Goal: Task Accomplishment & Management: Complete application form

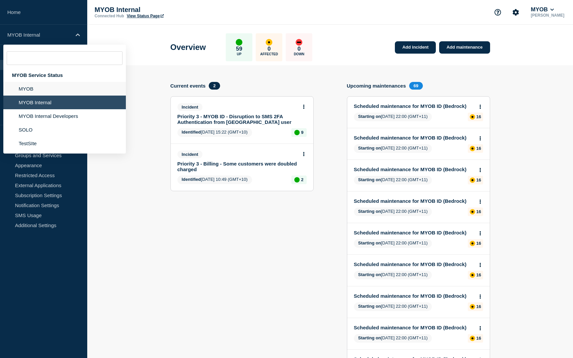
click at [35, 87] on li "MYOB" at bounding box center [64, 89] width 123 height 14
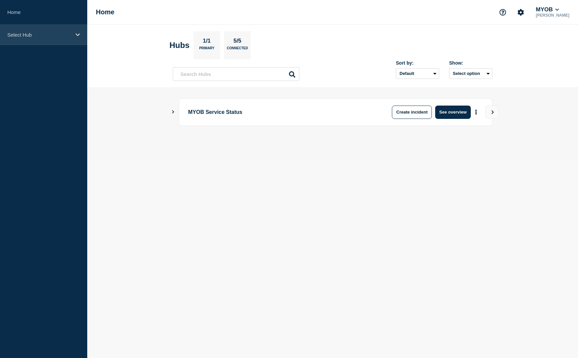
click at [78, 36] on icon at bounding box center [78, 34] width 4 height 3
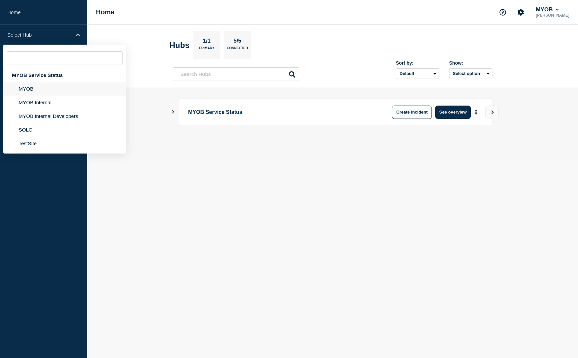
click at [36, 89] on li "MYOB" at bounding box center [64, 89] width 123 height 14
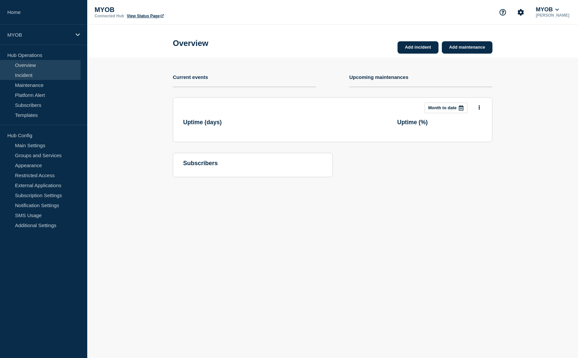
click at [46, 75] on link "Incident" at bounding box center [40, 75] width 81 height 10
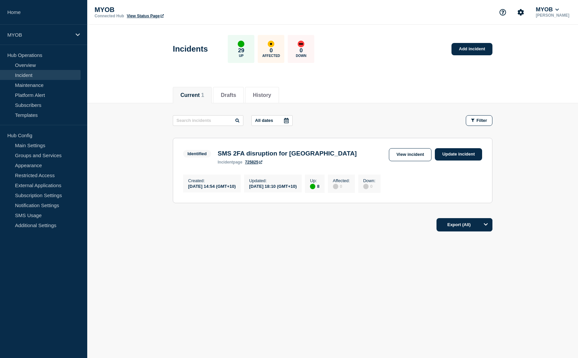
drag, startPoint x: 120, startPoint y: 83, endPoint x: 133, endPoint y: 85, distance: 13.5
click at [120, 83] on div "Current 1 Drafts History" at bounding box center [332, 91] width 491 height 23
click at [471, 52] on link "Add incident" at bounding box center [472, 49] width 41 height 12
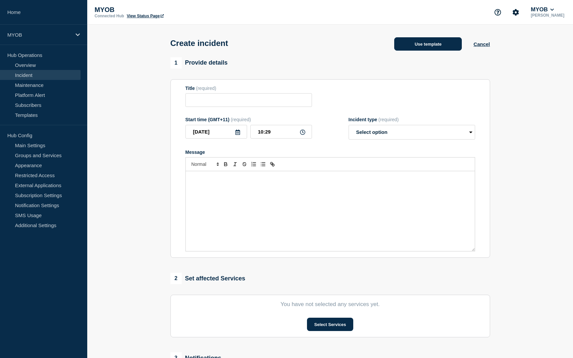
click at [449, 50] on button "Use template" at bounding box center [429, 43] width 68 height 13
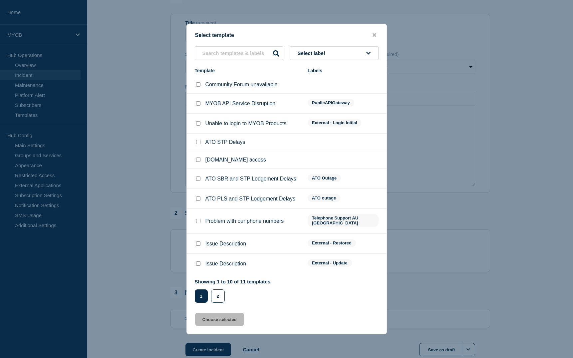
scroll to position [67, 0]
click at [218, 295] on button "2" at bounding box center [218, 296] width 14 height 13
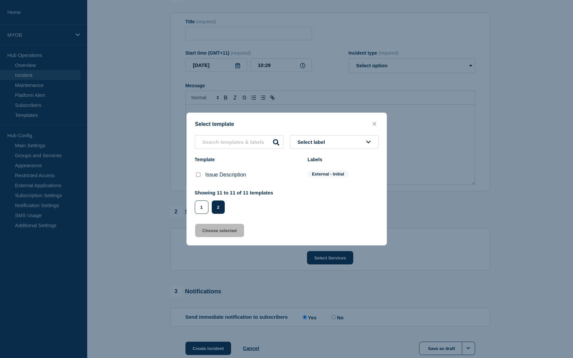
click at [197, 175] on input "Issue Description checkbox" at bounding box center [198, 175] width 4 height 4
checkbox input "true"
click at [217, 235] on button "Choose selected" at bounding box center [219, 230] width 49 height 13
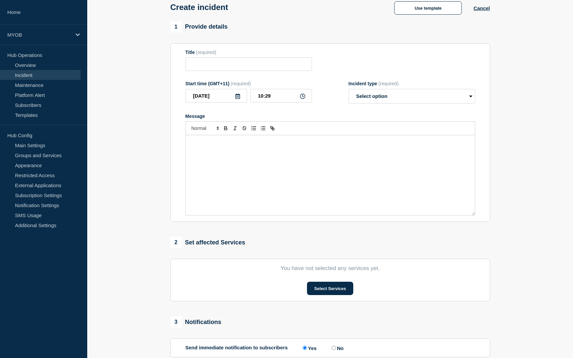
scroll to position [33, 0]
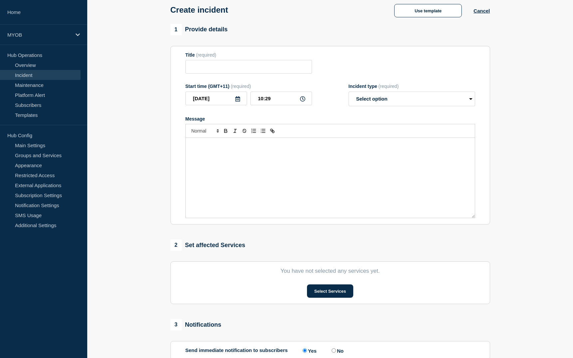
type input "Issue Description"
select select "investigating"
click at [258, 70] on input "Issue Description" at bounding box center [249, 67] width 127 height 14
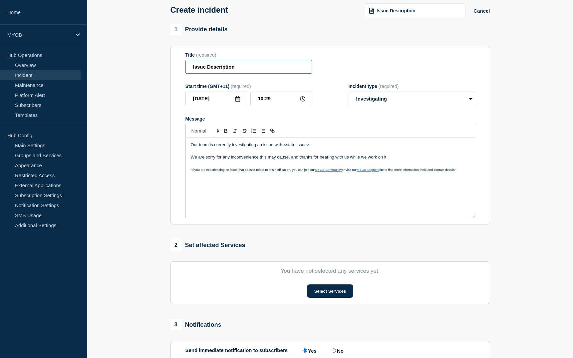
drag, startPoint x: 258, startPoint y: 70, endPoint x: 97, endPoint y: 63, distance: 161.4
click at [97, 63] on section "1 Provide details Title (required) Issue Description Start time (GMT+11) (requi…" at bounding box center [330, 215] width 486 height 382
type input "Single Touch Payroll unavailale"
drag, startPoint x: 313, startPoint y: 146, endPoint x: 284, endPoint y: 145, distance: 29.3
click at [284, 145] on p "Our team is currently investigating an issue with <state issue>." at bounding box center [330, 145] width 279 height 6
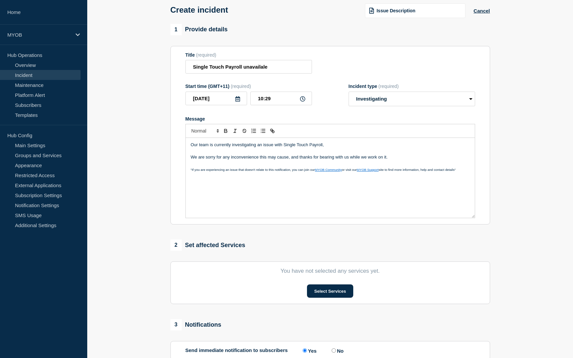
click at [254, 187] on div "Our team is currently investigating an issue with Single Touch Payroll, We are …" at bounding box center [330, 178] width 289 height 80
click at [329, 147] on p "Our team is currently investigating an issue with Single Touch Payroll," at bounding box center [330, 145] width 279 height 6
click at [322, 146] on p "Our team is currently investigating an issue with Single Touch Payroll on ARL d…" at bounding box center [330, 145] width 279 height 6
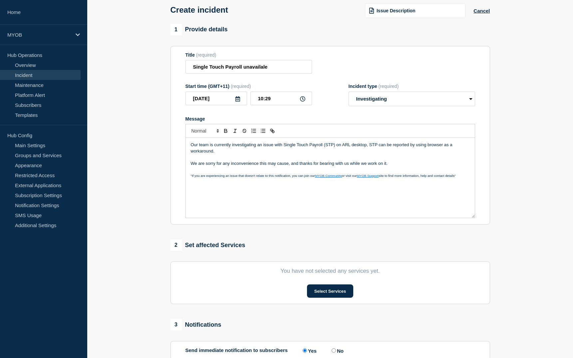
click at [253, 197] on div "Our team is currently investigating an issue with Single Touch Payroll (STP) on…" at bounding box center [330, 178] width 289 height 80
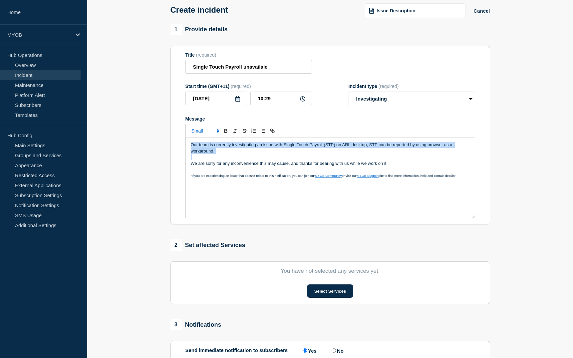
drag, startPoint x: 275, startPoint y: 156, endPoint x: 163, endPoint y: 140, distance: 113.2
click at [163, 140] on section "1 Provide details Title (required) Single Touch Payroll unavailale Start time (…" at bounding box center [330, 215] width 486 height 382
copy p "Our team is currently investigating an issue with Single Touch Payroll (STP) on…"
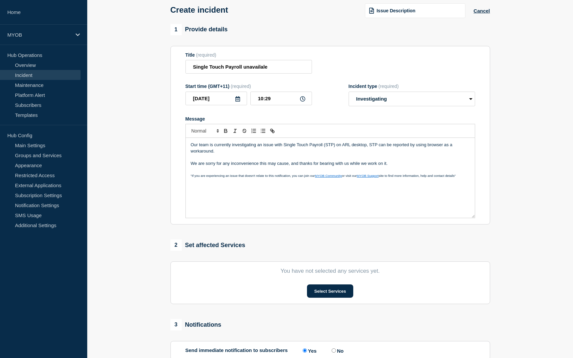
click at [428, 165] on p "We are sorry for any inconvenience this may cause, and thanks for bearing with …" at bounding box center [330, 164] width 279 height 6
click at [368, 147] on p "Our team is currently investigating an issue with Single Touch Payroll (STP) on…" at bounding box center [330, 148] width 279 height 12
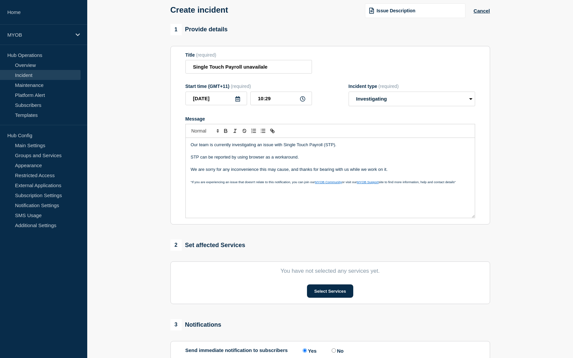
drag, startPoint x: 309, startPoint y: 161, endPoint x: 198, endPoint y: 153, distance: 111.3
click at [198, 153] on div "Our team is currently investigating an issue with Single Touch Payroll (STP). S…" at bounding box center [330, 178] width 289 height 80
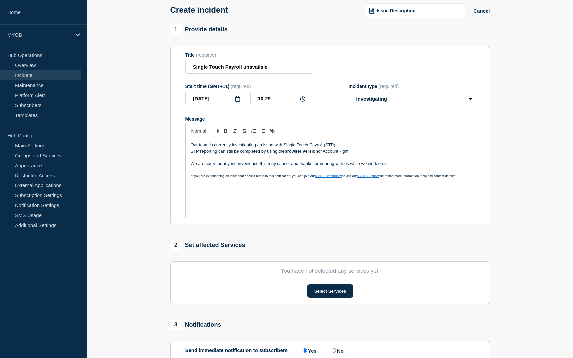
click at [351, 146] on p "Our team is currently investigating an issue with Single Touch Payroll (STP)." at bounding box center [330, 145] width 279 height 6
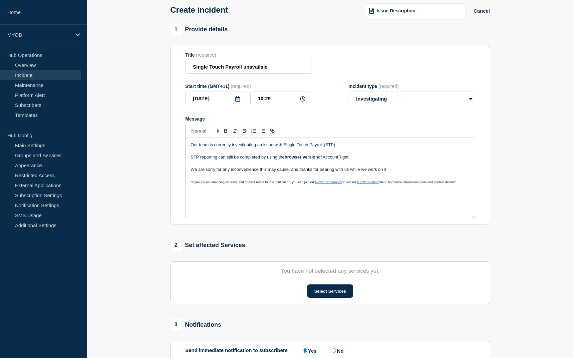
click at [396, 163] on p "Message" at bounding box center [330, 164] width 279 height 6
drag, startPoint x: 321, startPoint y: 159, endPoint x: 286, endPoint y: 158, distance: 35.0
click at [286, 158] on p "STP reporting can still be completed by using the browser version of AccountRig…" at bounding box center [330, 157] width 279 height 6
click at [336, 291] on button "Select Services" at bounding box center [330, 291] width 46 height 13
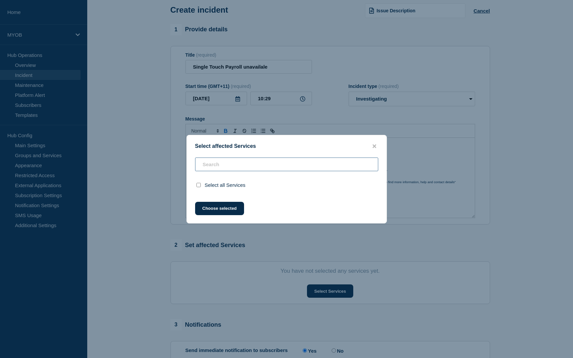
click at [260, 165] on input "text" at bounding box center [286, 165] width 183 height 14
type input "a"
checkbox input "false"
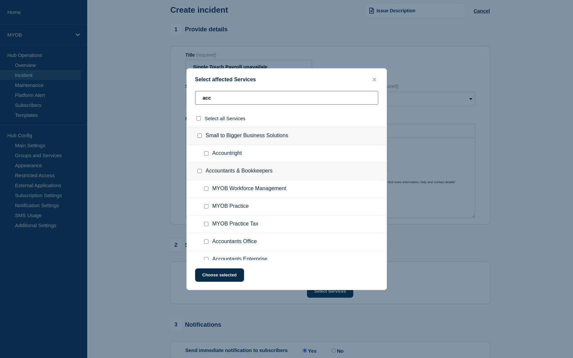
type input "acc"
click at [206, 154] on input "Accountright checkbox" at bounding box center [206, 153] width 4 height 4
checkbox input "true"
click at [216, 273] on button "Choose selected" at bounding box center [219, 275] width 49 height 13
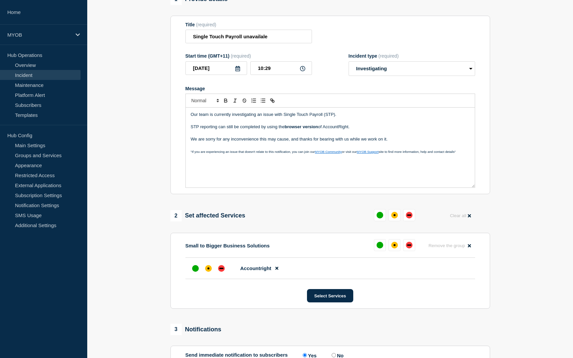
scroll to position [67, 0]
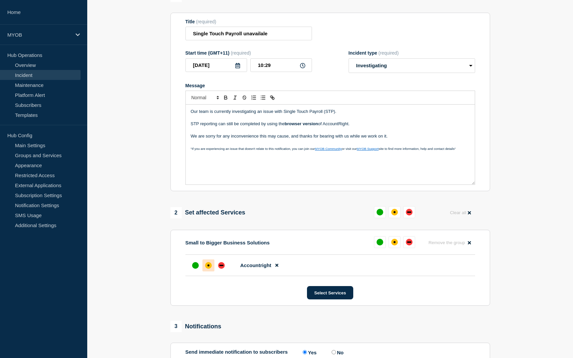
click at [208, 267] on div "affected" at bounding box center [209, 266] width 2 height 2
drag, startPoint x: 320, startPoint y: 126, endPoint x: 287, endPoint y: 124, distance: 33.0
click at [287, 124] on strong "browser version" at bounding box center [301, 123] width 33 height 5
click at [363, 127] on p "STP reporting can still be completed by using the browser version of AccountRig…" at bounding box center [330, 124] width 279 height 6
click at [422, 135] on p "We are sorry for any inconvenience this may cause, and thanks for bearing with …" at bounding box center [330, 136] width 279 height 6
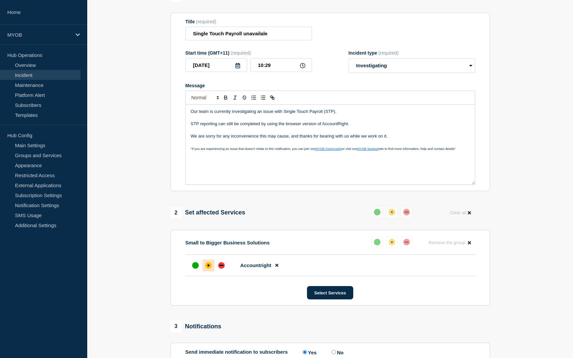
drag, startPoint x: 397, startPoint y: 139, endPoint x: 175, endPoint y: 110, distance: 223.9
click at [175, 110] on section "Title (required) Single Touch Payroll unavailale Start time (GMT+11) (required)…" at bounding box center [331, 102] width 320 height 179
copy div "Our team is currently investigating an issue with Single Touch Payroll (STP). S…"
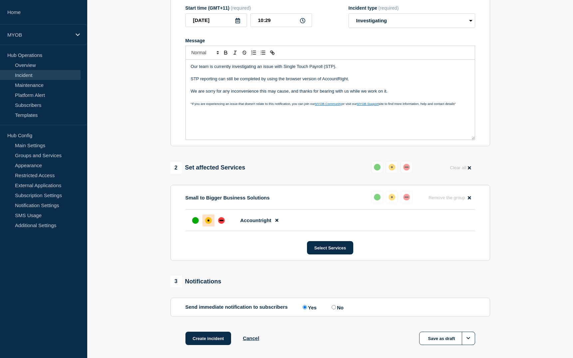
scroll to position [144, 0]
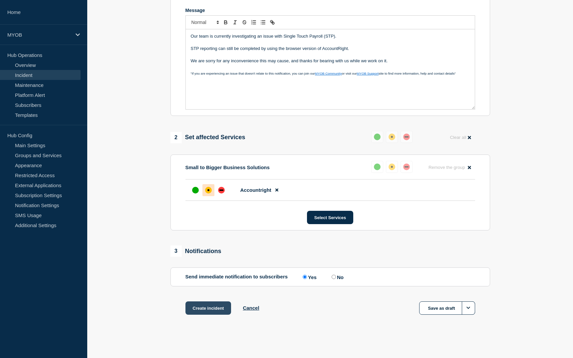
click at [204, 308] on button "Create incident" at bounding box center [209, 308] width 46 height 13
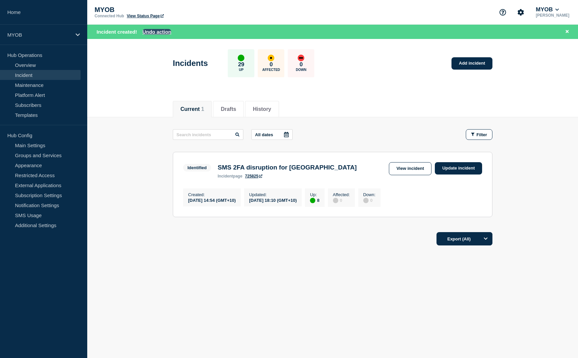
click at [164, 33] on button "Undo action" at bounding box center [157, 32] width 29 height 6
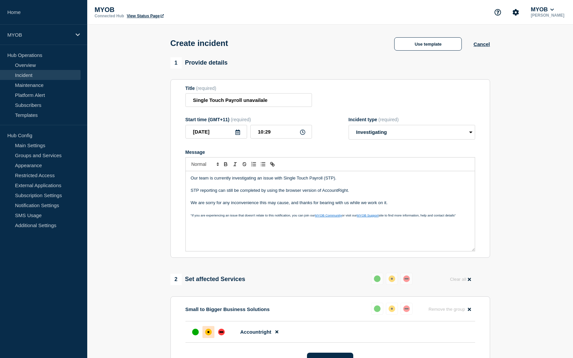
drag, startPoint x: 361, startPoint y: 192, endPoint x: 375, endPoint y: 190, distance: 13.8
click at [361, 192] on p "STP reporting can still be completed by using the browser version of AccountRig…" at bounding box center [330, 191] width 279 height 6
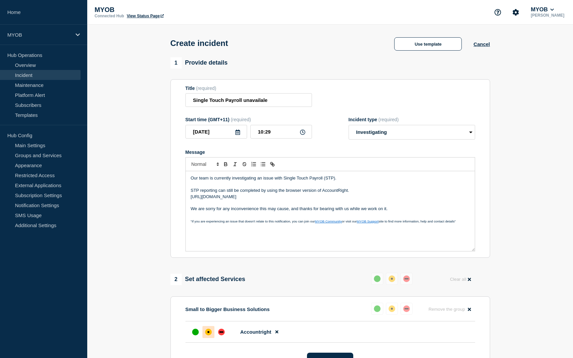
drag, startPoint x: 248, startPoint y: 207, endPoint x: 188, endPoint y: 201, distance: 60.0
click at [188, 201] on div "Our team is currently investigating an issue with Single Touch Payroll (STP). S…" at bounding box center [330, 211] width 289 height 80
click at [274, 164] on icon "Toggle link" at bounding box center [273, 164] width 6 height 6
type input "https://www.myob.com/au/support/myob-business/payroll/single-touch-payroll-repo…"
click at [370, 215] on link at bounding box center [363, 214] width 15 height 5
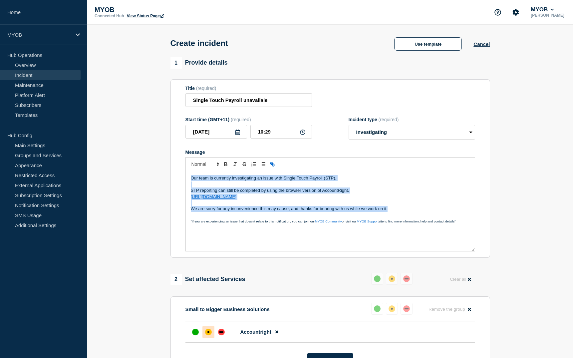
drag, startPoint x: 392, startPoint y: 219, endPoint x: 187, endPoint y: 180, distance: 208.1
click at [187, 180] on div "Our team is currently investigating an issue with Single Touch Payroll (STP). S…" at bounding box center [330, 211] width 289 height 80
copy div "Our team is currently investigating an issue with Single Touch Payroll (STP). S…"
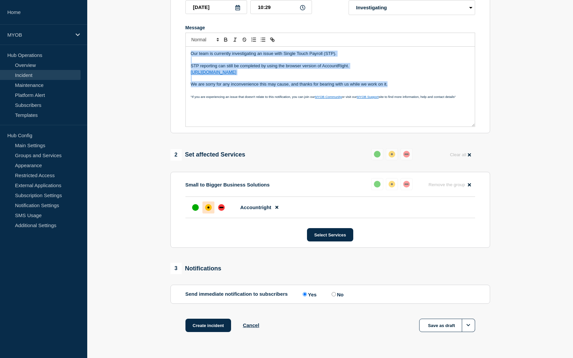
scroll to position [144, 0]
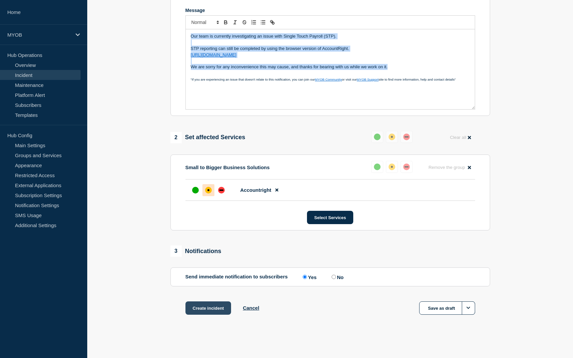
click at [220, 307] on button "Create incident" at bounding box center [209, 308] width 46 height 13
